Goal: Task Accomplishment & Management: Use online tool/utility

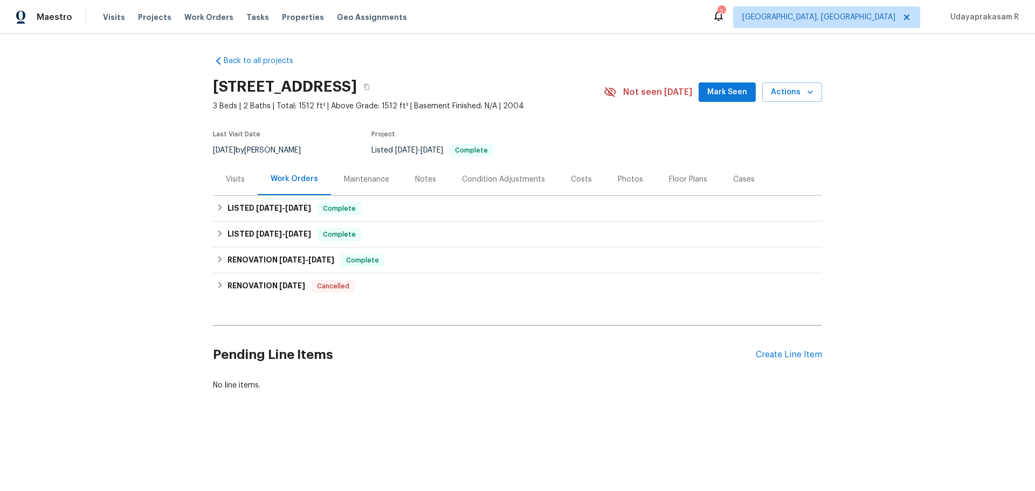
click at [346, 180] on div "Maintenance" at bounding box center [366, 179] width 45 height 11
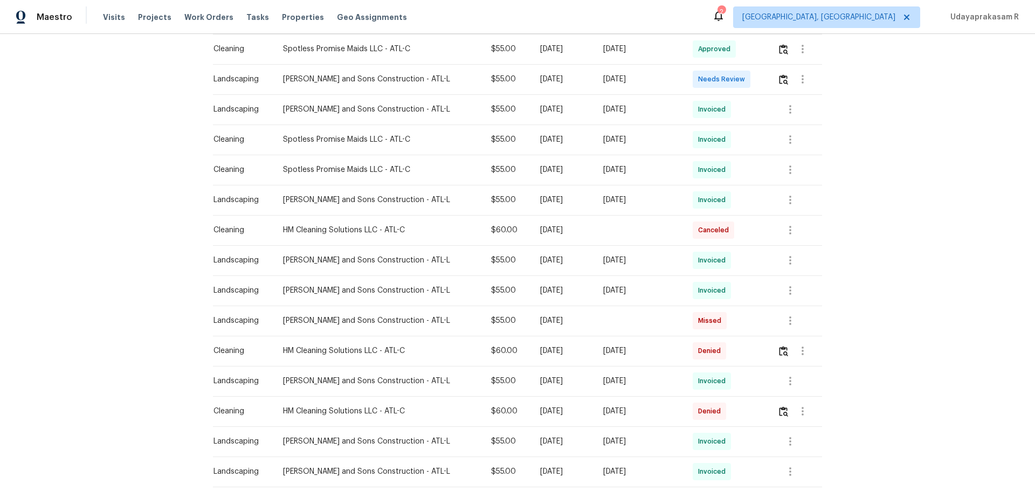
scroll to position [324, 0]
click at [780, 345] on img "button" at bounding box center [783, 350] width 9 height 10
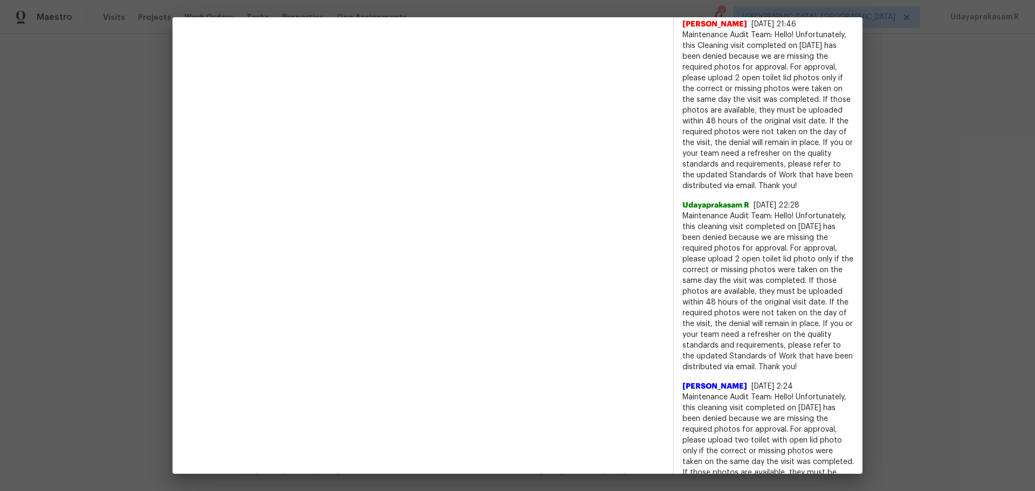
scroll to position [553, 0]
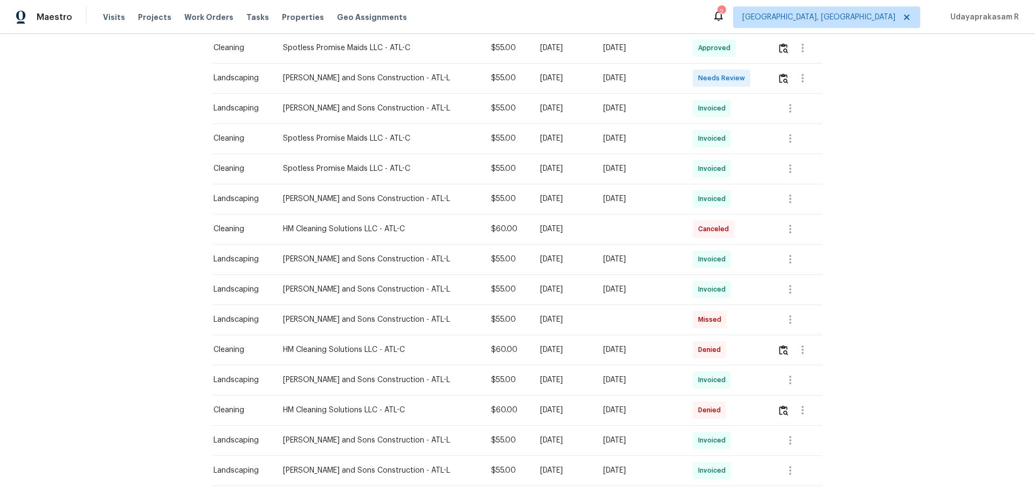
click at [771, 407] on td at bounding box center [795, 410] width 53 height 30
click at [779, 410] on img "button" at bounding box center [783, 410] width 9 height 10
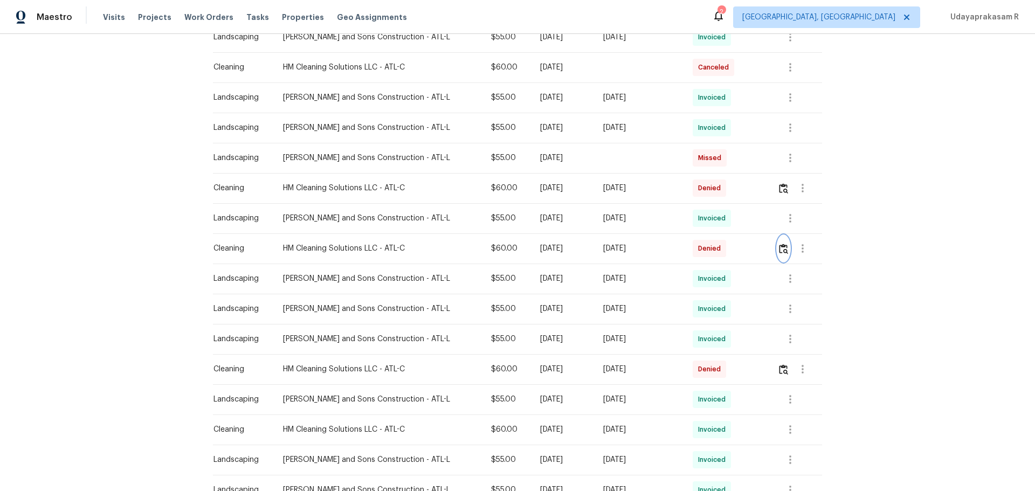
scroll to position [593, 0]
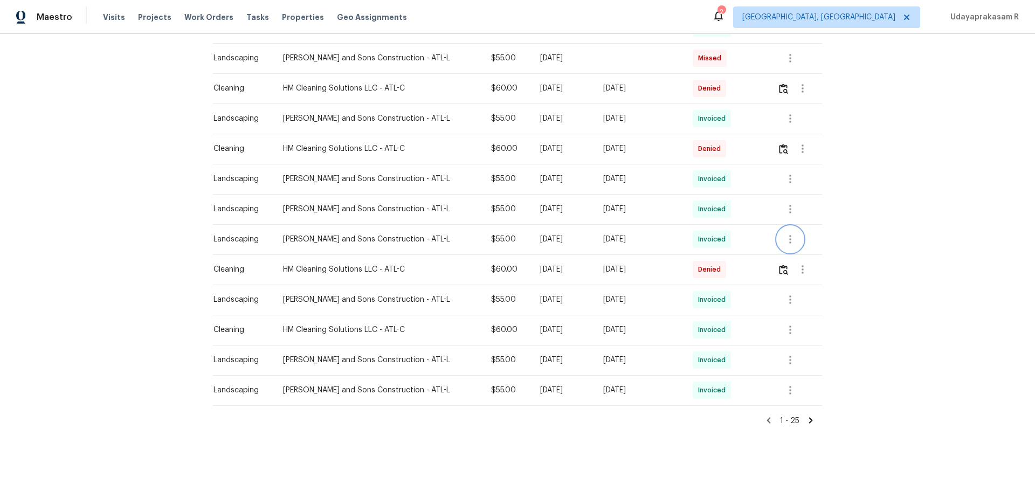
click at [792, 228] on button "button" at bounding box center [791, 239] width 26 height 26
click at [789, 257] on li "View details" at bounding box center [809, 249] width 75 height 18
click at [883, 180] on div at bounding box center [517, 245] width 1035 height 491
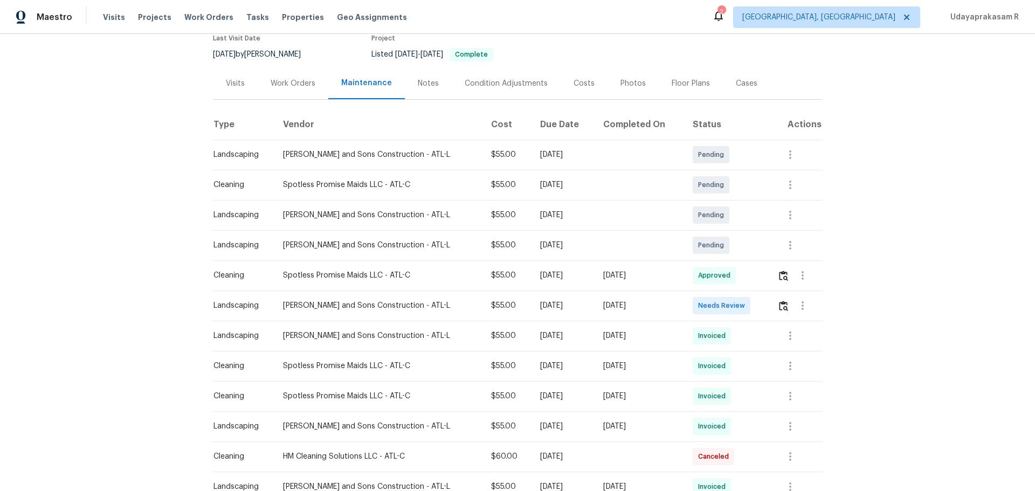
scroll to position [0, 0]
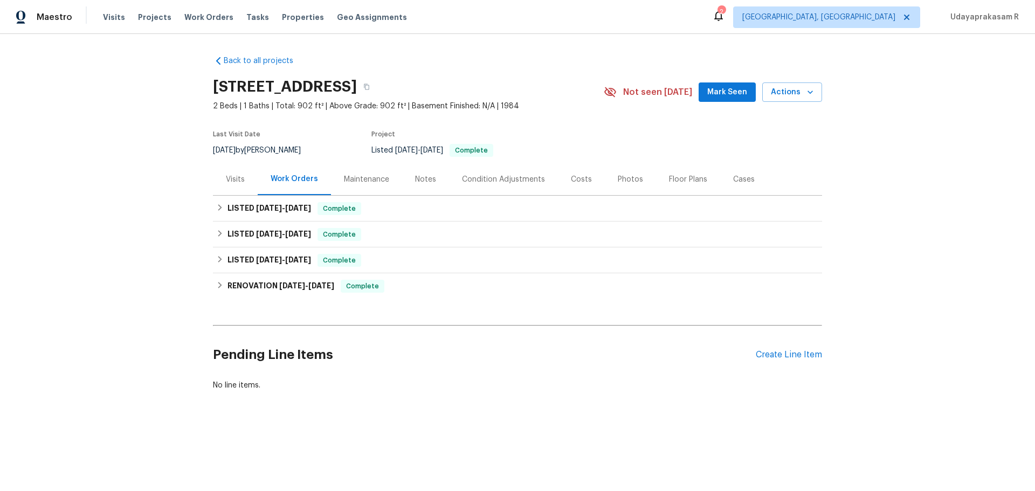
click at [350, 180] on div "Maintenance" at bounding box center [366, 179] width 45 height 11
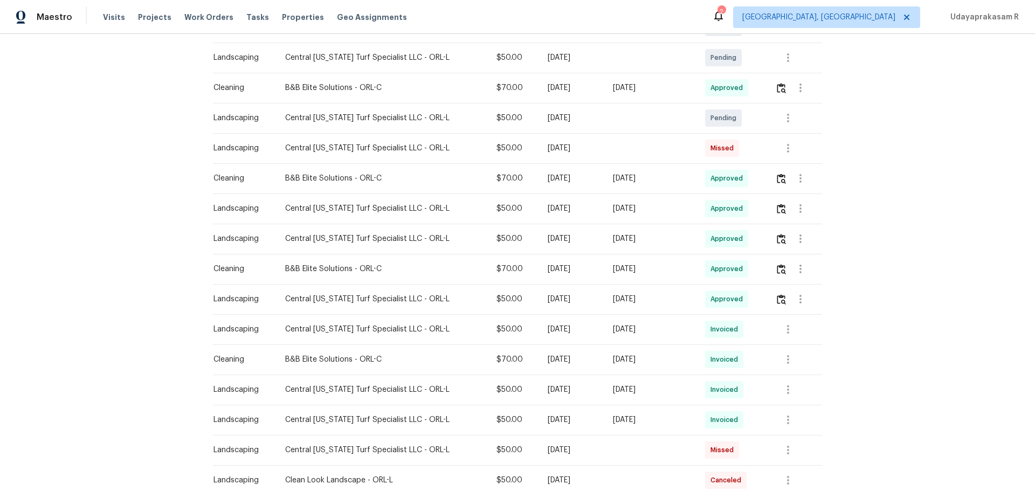
scroll to position [270, 0]
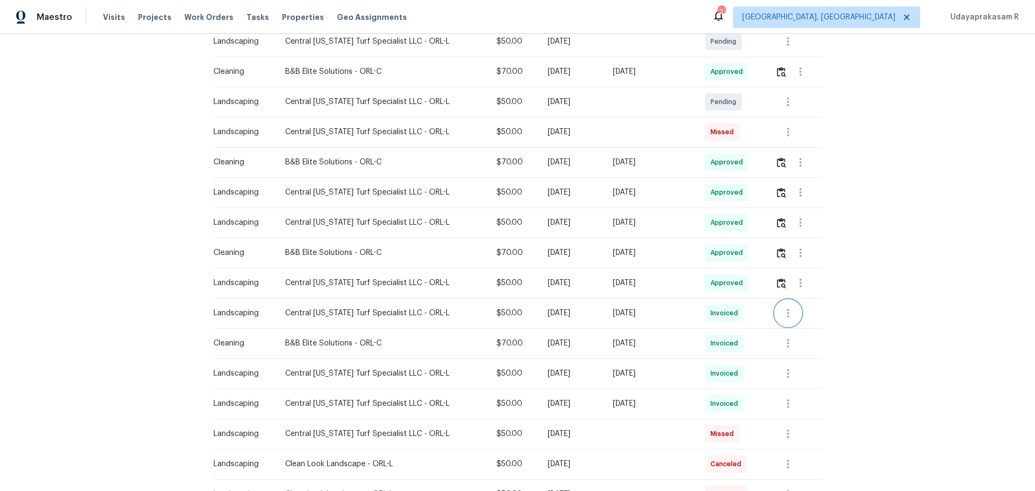
click at [787, 315] on icon "button" at bounding box center [788, 313] width 13 height 13
click at [795, 336] on li "View details" at bounding box center [810, 331] width 75 height 18
click at [455, 321] on div at bounding box center [517, 245] width 1035 height 491
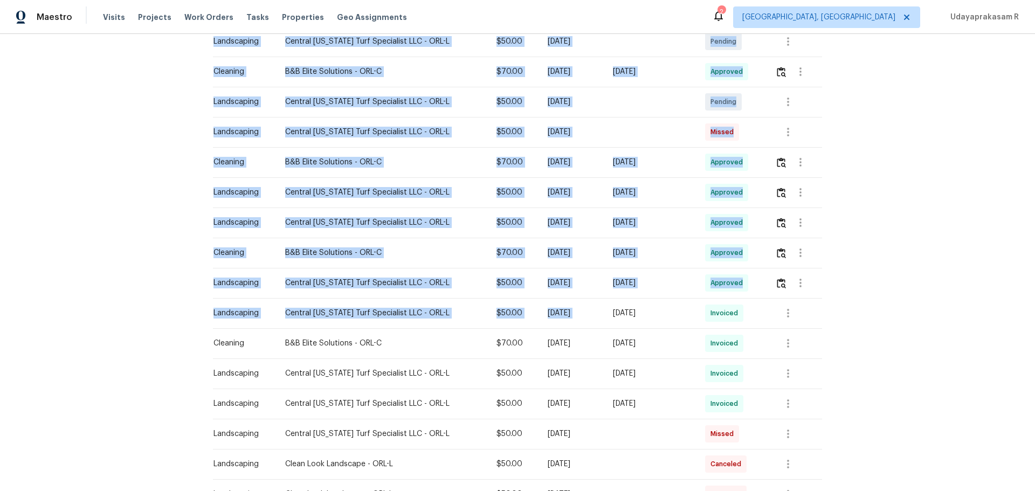
drag, startPoint x: 204, startPoint y: 311, endPoint x: 611, endPoint y: 311, distance: 407.6
click at [611, 311] on div "Back to all projects 9 Spring Loop Cir, Ocala, FL 34472 2 Beds | 1 Baths | Tota…" at bounding box center [517, 262] width 1035 height 457
click at [562, 326] on td "[DATE]" at bounding box center [571, 313] width 65 height 30
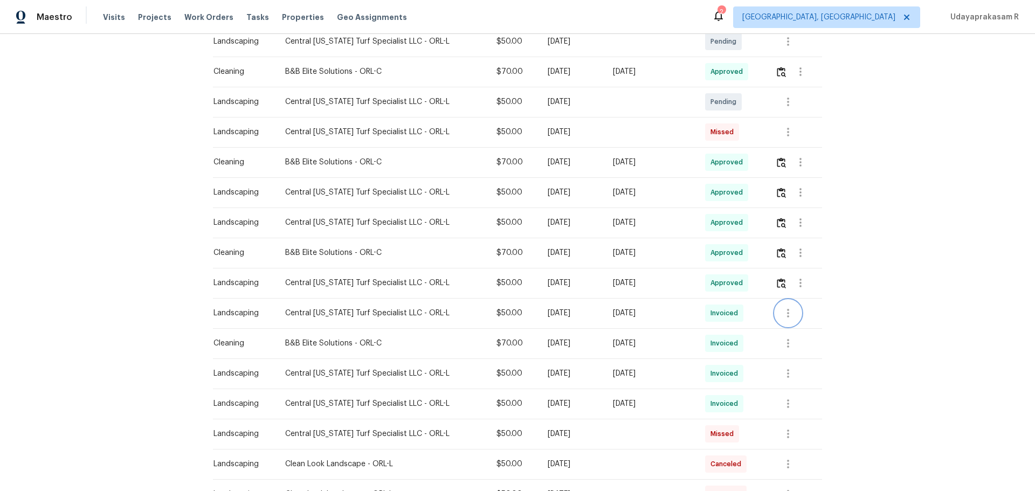
click at [782, 318] on icon "button" at bounding box center [788, 313] width 13 height 13
click at [790, 330] on li "View details" at bounding box center [810, 331] width 75 height 18
click at [670, 317] on div at bounding box center [517, 245] width 1035 height 491
drag, startPoint x: 218, startPoint y: 317, endPoint x: 579, endPoint y: 317, distance: 360.7
click at [579, 317] on tr "Landscaping Central Florida Turf Specialist LLC - ORL-L $50.00 Mon, Aug 25 2025…" at bounding box center [517, 313] width 609 height 30
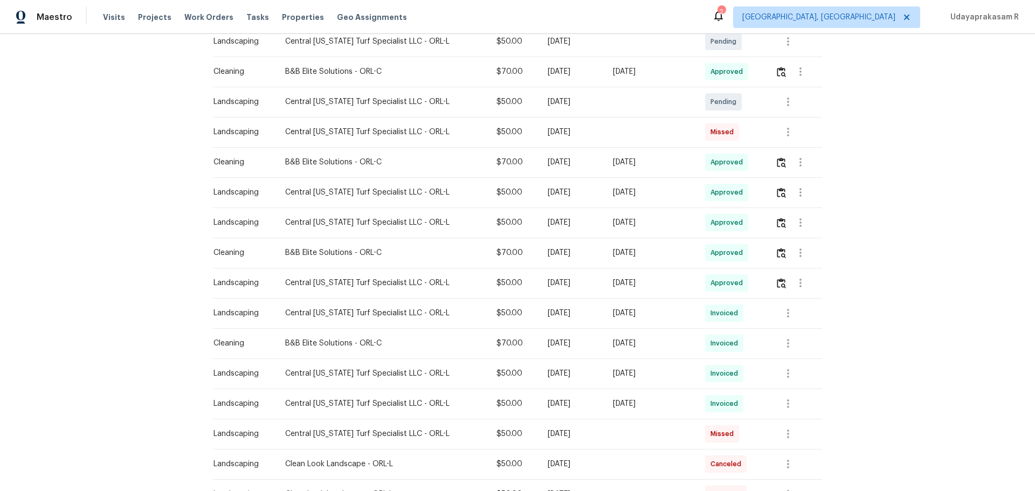
click at [579, 317] on div "[DATE]" at bounding box center [572, 313] width 48 height 11
drag, startPoint x: 556, startPoint y: 224, endPoint x: 749, endPoint y: 224, distance: 193.0
click at [749, 224] on tr "Landscaping Central Florida Turf Specialist LLC - ORL-L $50.00 Mon, Sep 08 2025…" at bounding box center [517, 223] width 609 height 30
drag, startPoint x: 531, startPoint y: 194, endPoint x: 677, endPoint y: 192, distance: 146.7
click at [677, 192] on tr "Landscaping Central Florida Turf Specialist LLC - ORL-L $50.00 Mon, Sep 15 2025…" at bounding box center [517, 192] width 609 height 30
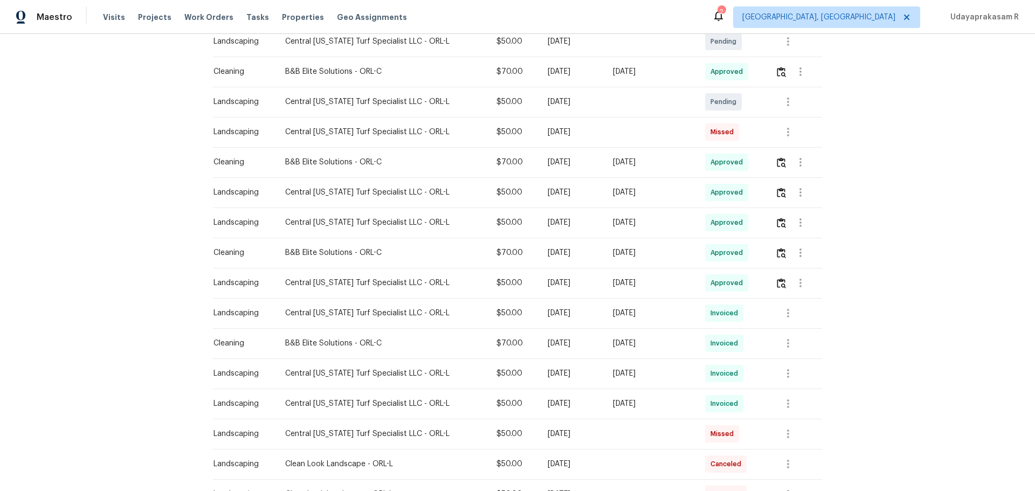
click at [677, 192] on div "[DATE]" at bounding box center [650, 192] width 75 height 11
drag, startPoint x: 535, startPoint y: 190, endPoint x: 677, endPoint y: 196, distance: 141.9
click at [677, 196] on tr "Landscaping Central Florida Turf Specialist LLC - ORL-L $50.00 Mon, Sep 15 2025…" at bounding box center [517, 192] width 609 height 30
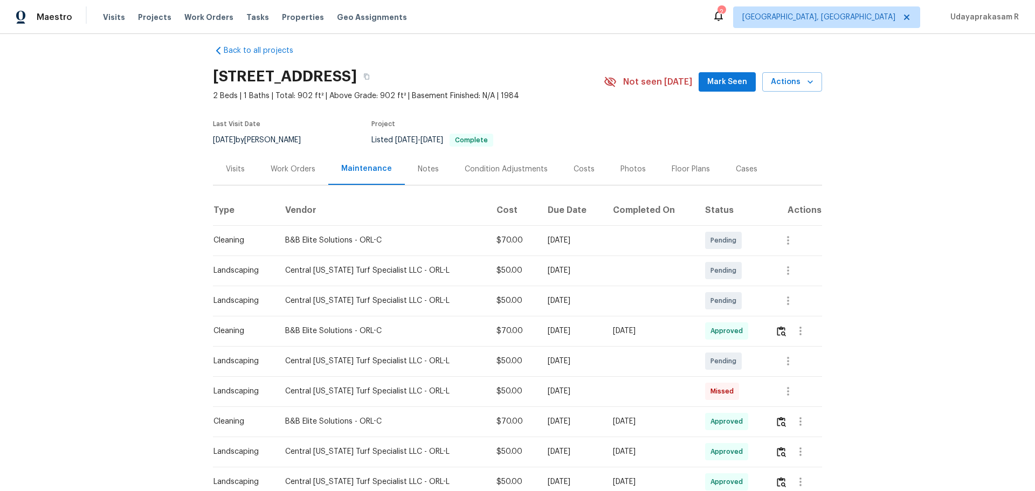
scroll to position [0, 0]
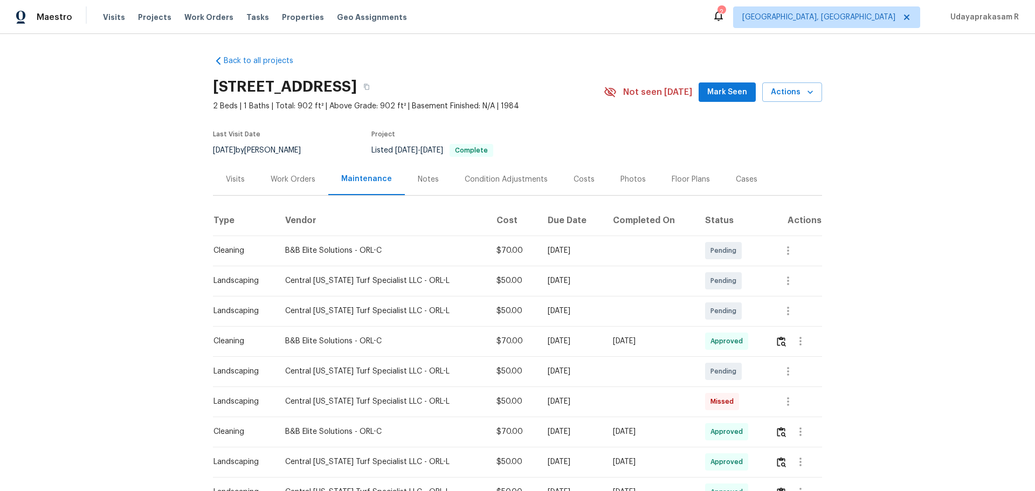
click at [245, 179] on div "Visits" at bounding box center [235, 179] width 45 height 32
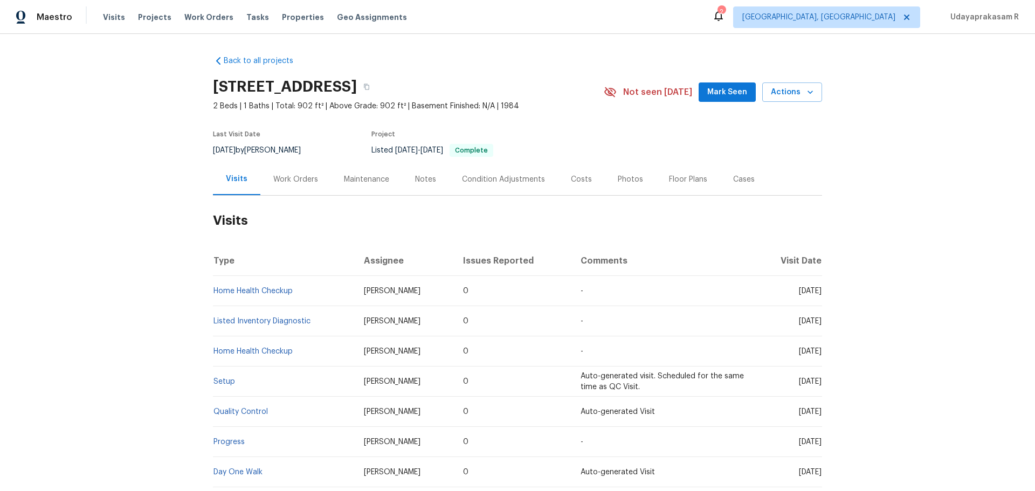
click at [298, 180] on div "Work Orders" at bounding box center [295, 179] width 45 height 11
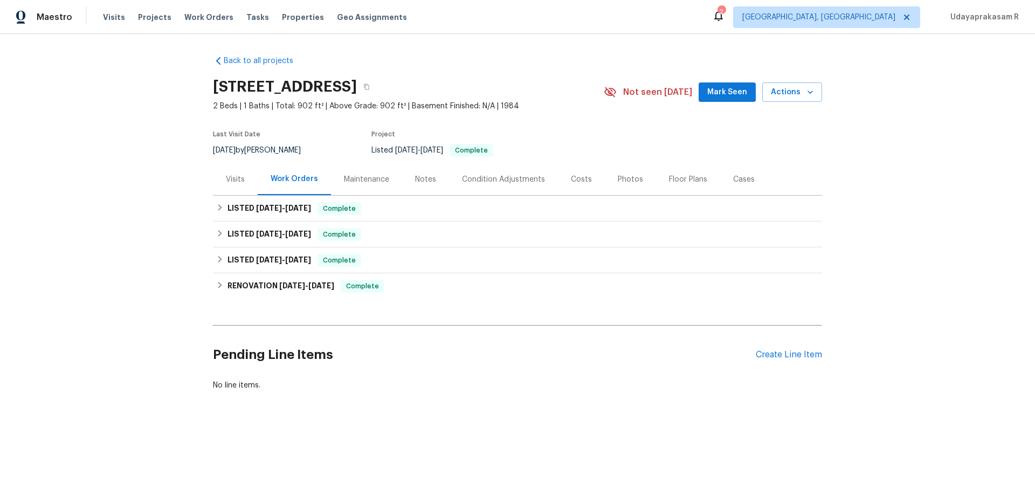
click at [359, 179] on div "Maintenance" at bounding box center [366, 179] width 45 height 11
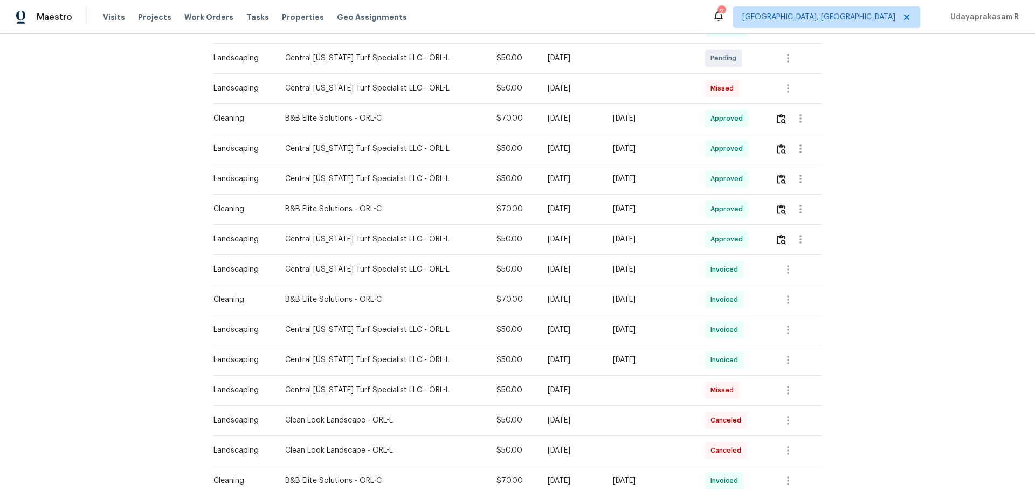
scroll to position [324, 0]
